Goal: Book appointment/travel/reservation

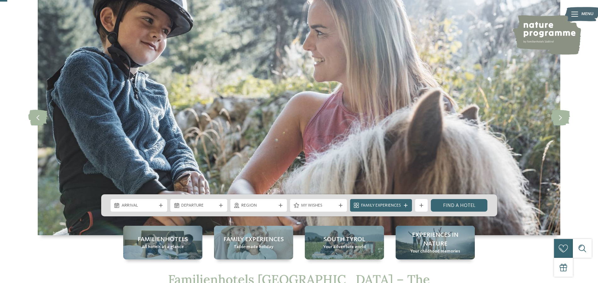
scroll to position [32, 0]
click at [156, 204] on div "Arrival" at bounding box center [139, 205] width 38 height 7
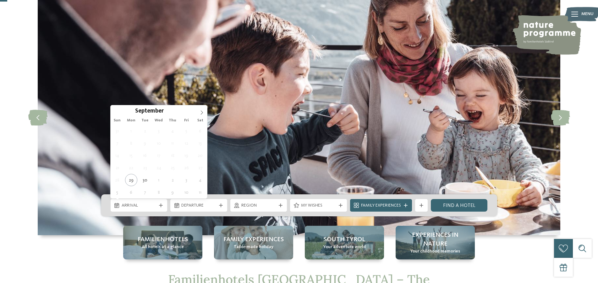
click at [204, 104] on img at bounding box center [299, 117] width 522 height 236
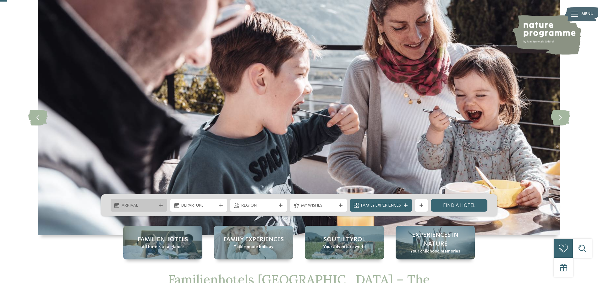
click at [142, 206] on span "Arrival" at bounding box center [139, 205] width 35 height 6
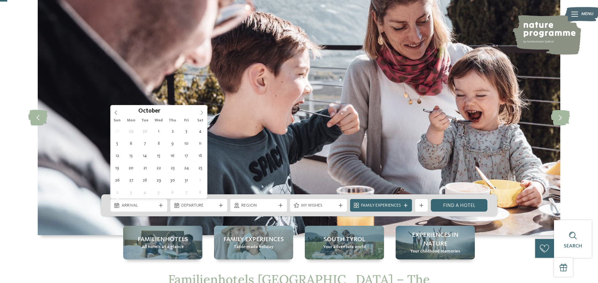
click at [198, 112] on span at bounding box center [201, 110] width 11 height 11
click at [199, 112] on span at bounding box center [201, 110] width 11 height 11
type input "****"
click at [199, 112] on span at bounding box center [201, 110] width 11 height 11
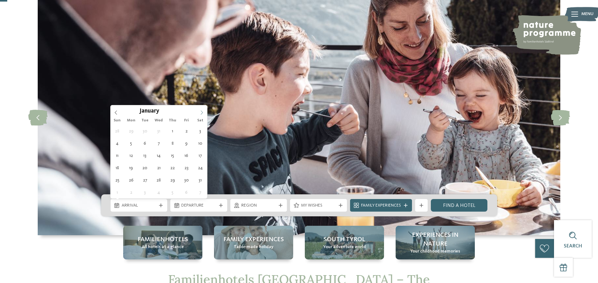
click at [199, 112] on span at bounding box center [201, 110] width 11 height 11
type div "[DATE]"
type input "****"
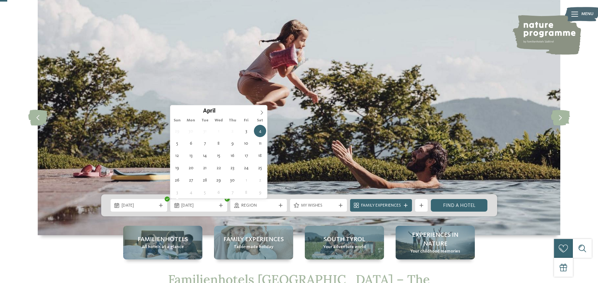
type div "[DATE]"
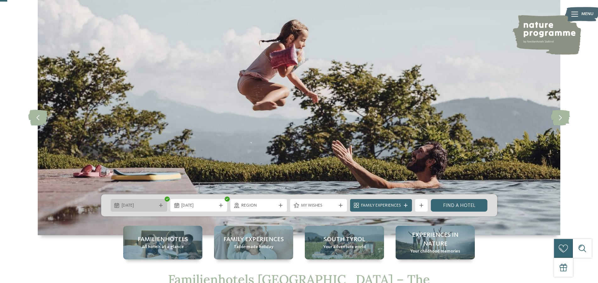
click at [140, 210] on div "[DATE]" at bounding box center [139, 205] width 57 height 13
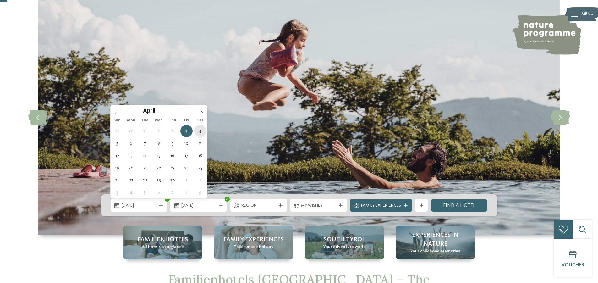
type div "[DATE]"
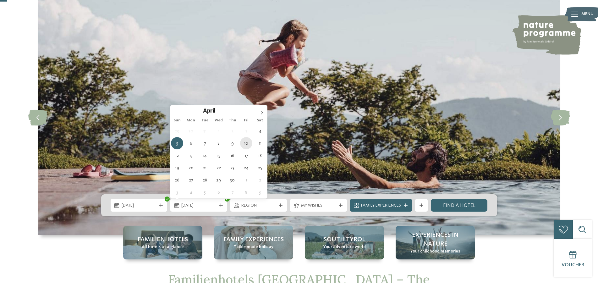
type div "[DATE]"
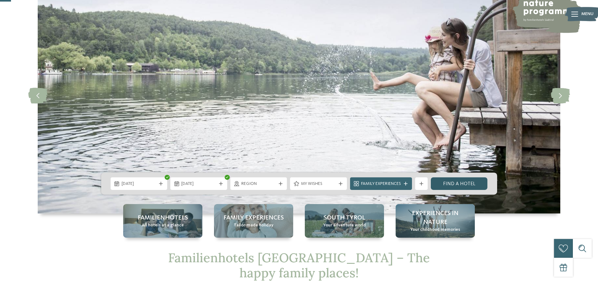
scroll to position [64, 0]
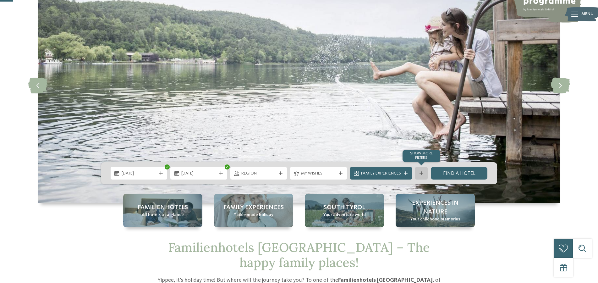
click at [418, 172] on div "Show more filters" at bounding box center [421, 173] width 13 height 13
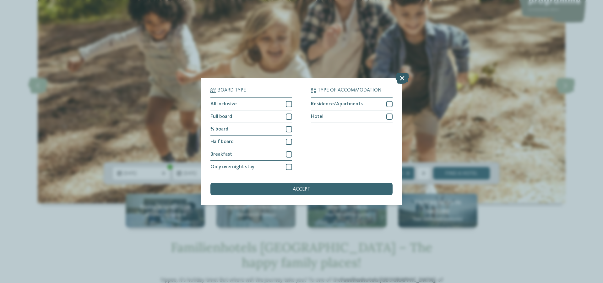
click at [402, 76] on icon at bounding box center [402, 78] width 14 height 11
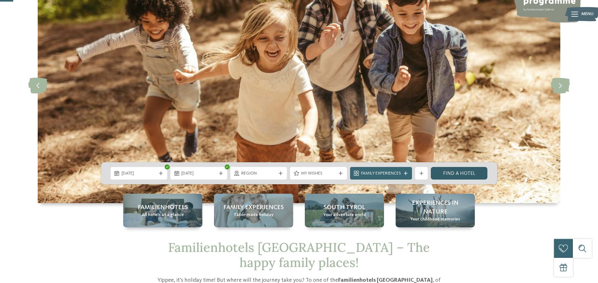
click at [452, 174] on link "Find a hotel" at bounding box center [459, 173] width 57 height 13
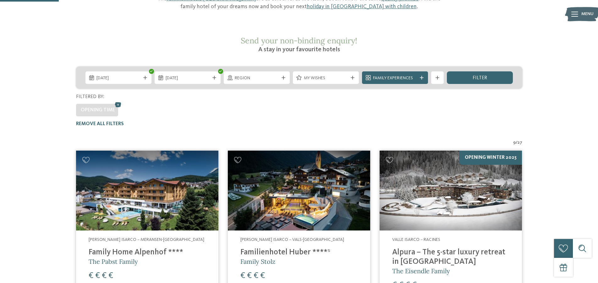
scroll to position [63, 0]
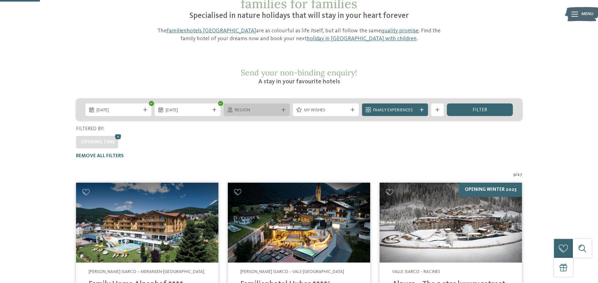
click at [239, 107] on span "Region" at bounding box center [257, 110] width 44 height 6
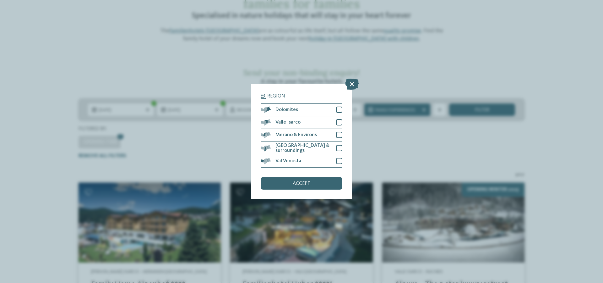
click at [266, 55] on div "Region Dolomites" at bounding box center [301, 141] width 603 height 283
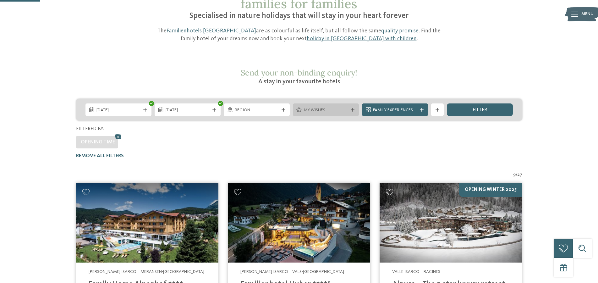
click at [335, 107] on span "My wishes" at bounding box center [326, 110] width 44 height 6
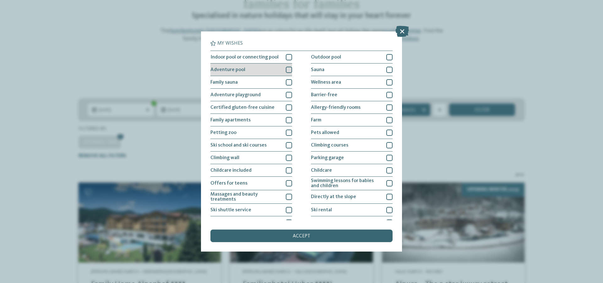
click at [286, 71] on div at bounding box center [289, 70] width 6 height 6
click at [301, 237] on span "accept" at bounding box center [302, 235] width 18 height 5
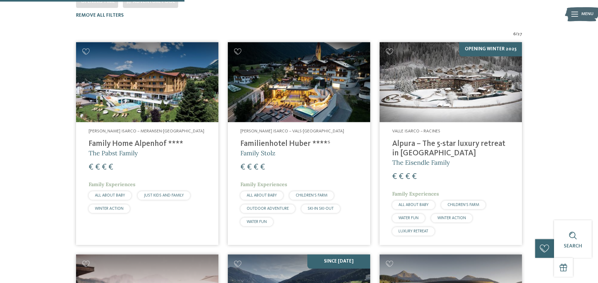
scroll to position [191, 0]
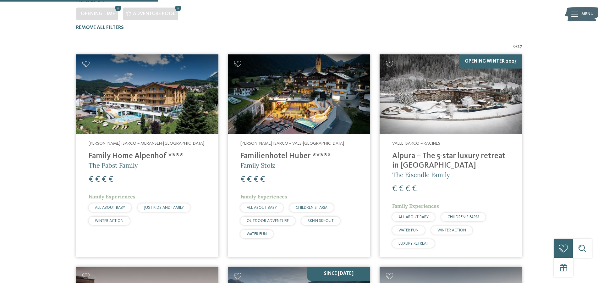
click at [118, 151] on h4 "Family Home Alpenhof ****" at bounding box center [147, 155] width 117 height 9
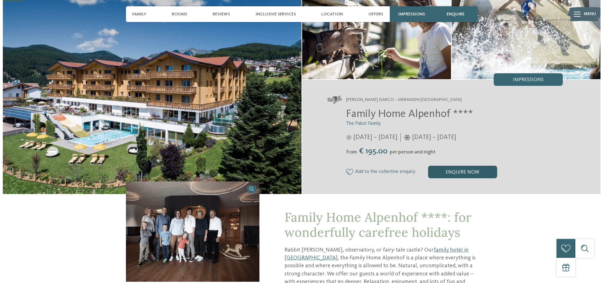
scroll to position [64, 0]
